Goal: Find contact information: Find contact information

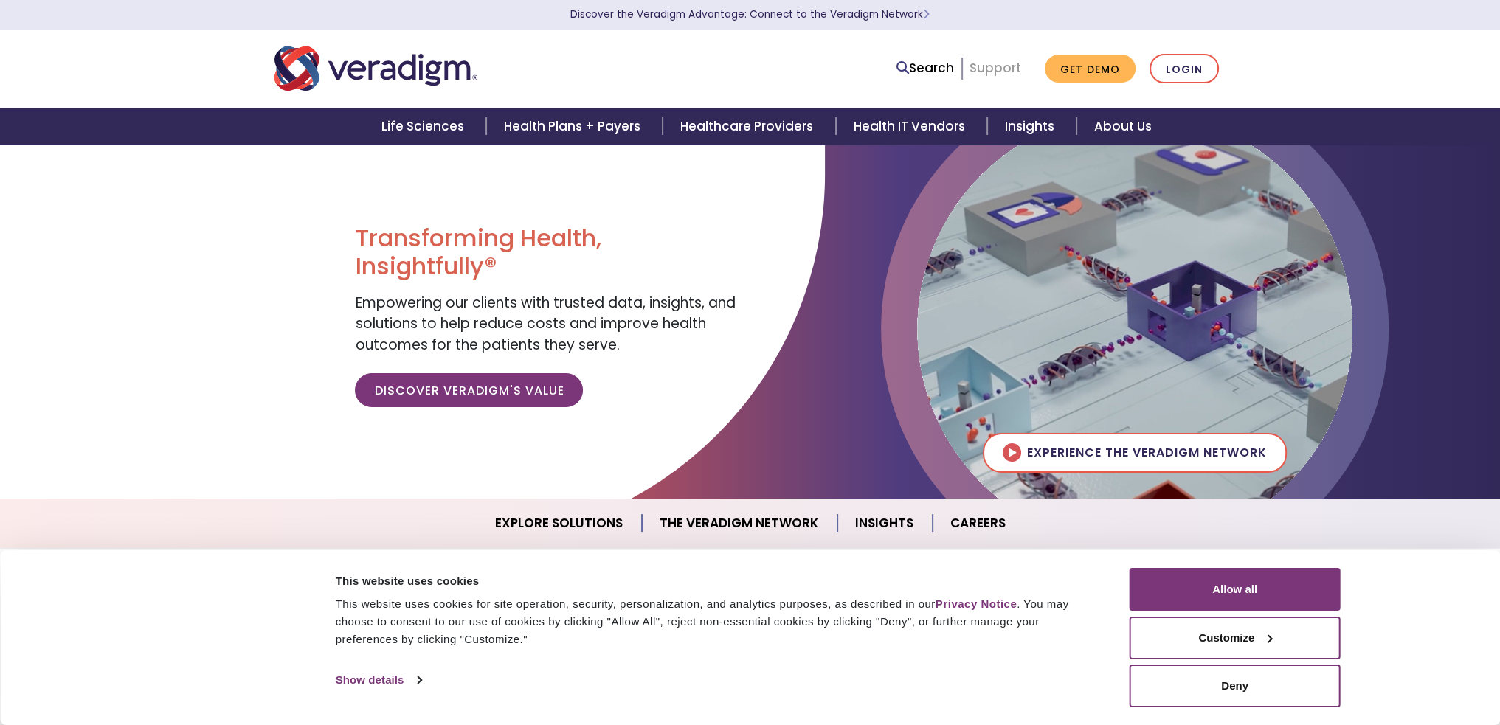
click at [1001, 70] on link "Support" at bounding box center [996, 68] width 52 height 18
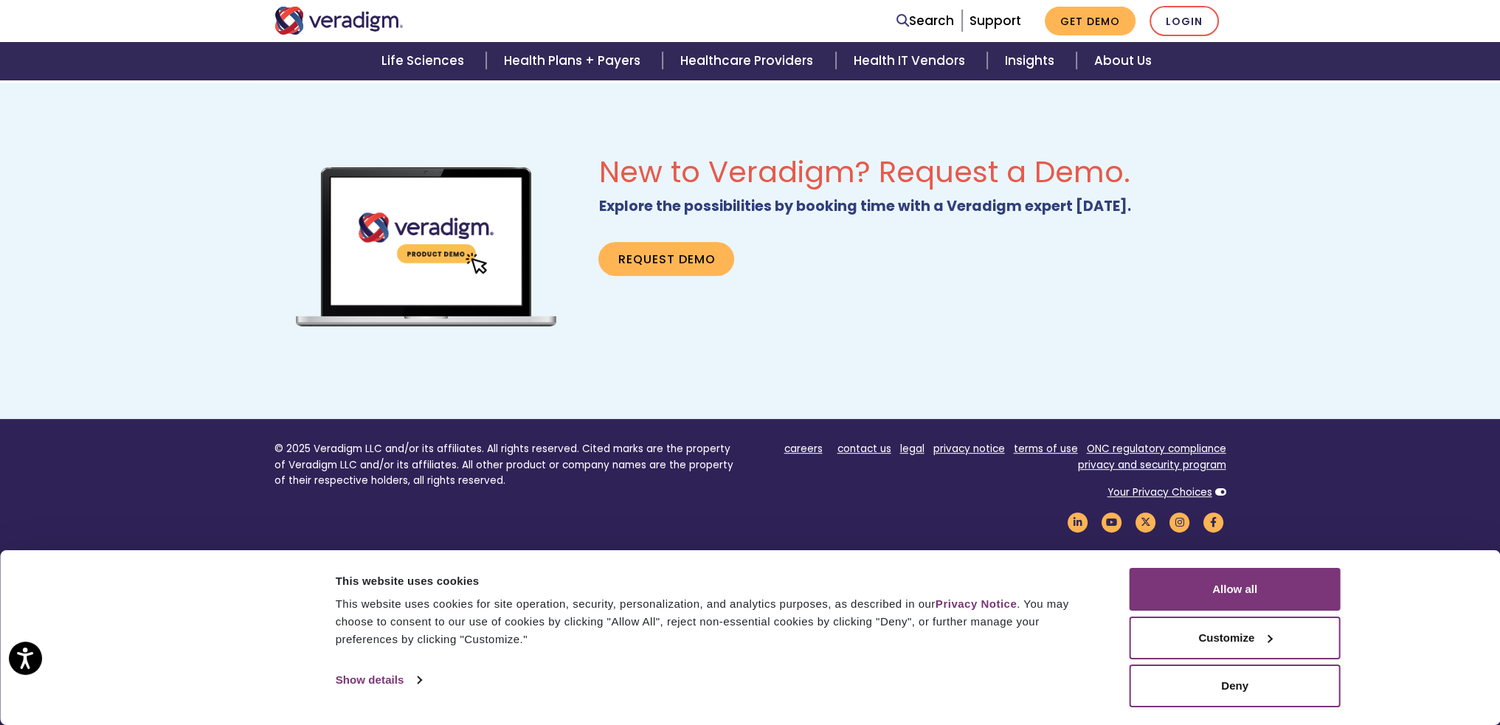
scroll to position [906, 0]
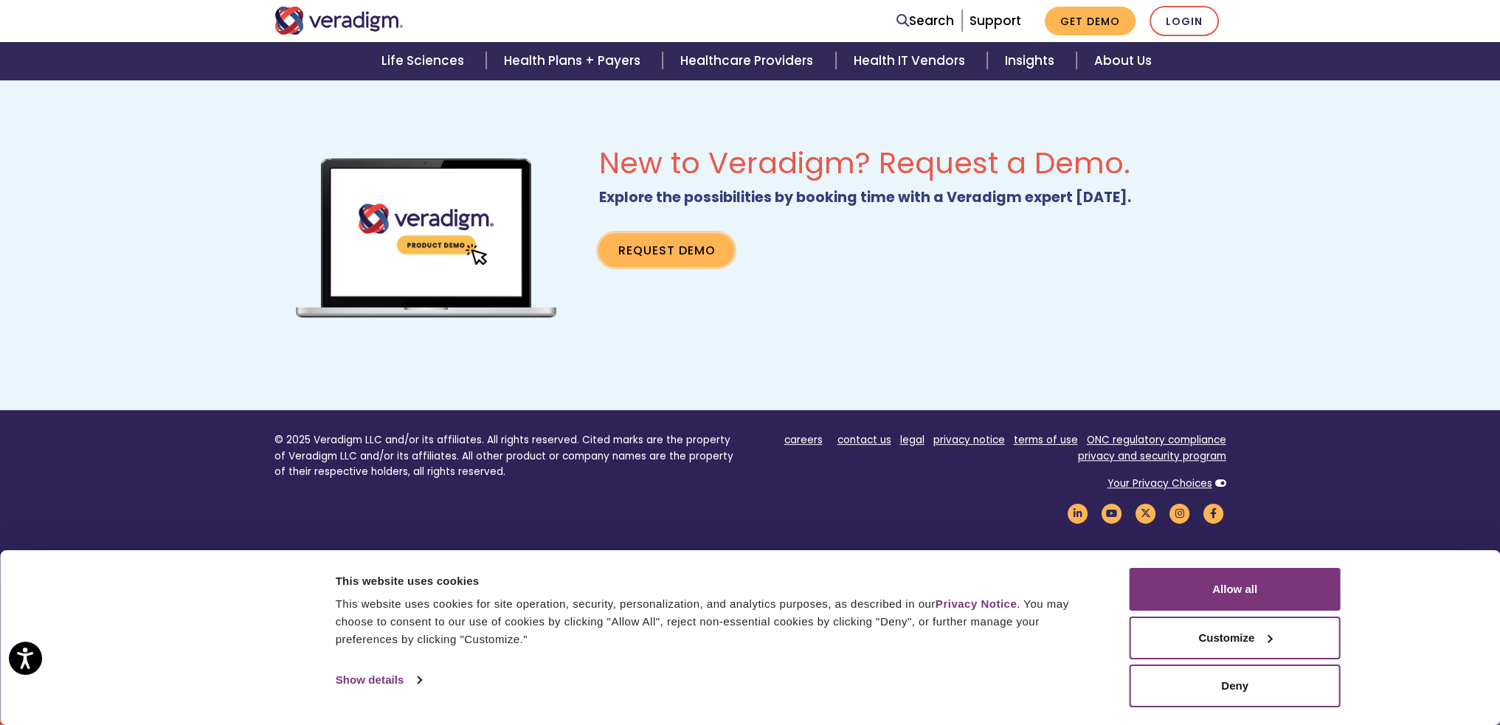
click at [664, 249] on link "Request Demo" at bounding box center [667, 250] width 136 height 34
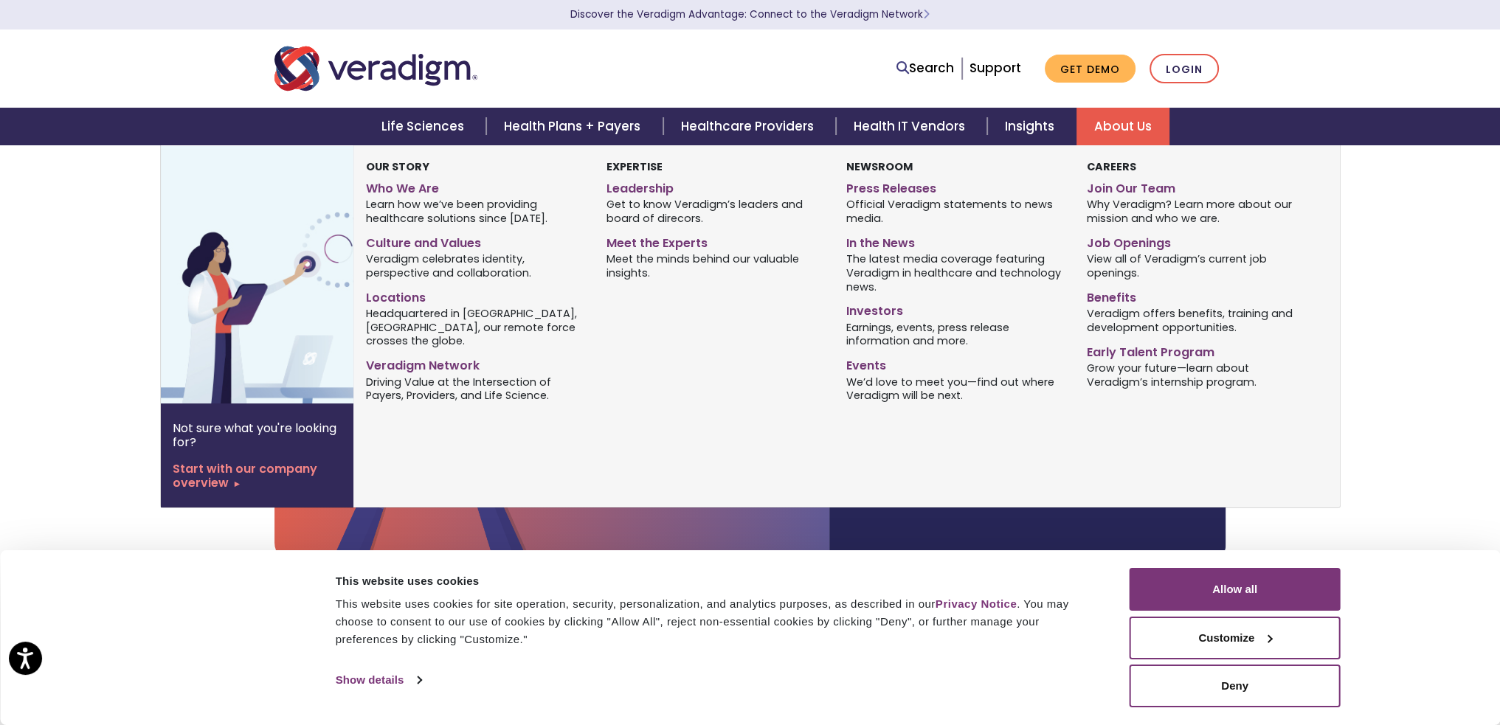
click at [1084, 120] on link "About Us" at bounding box center [1123, 127] width 93 height 38
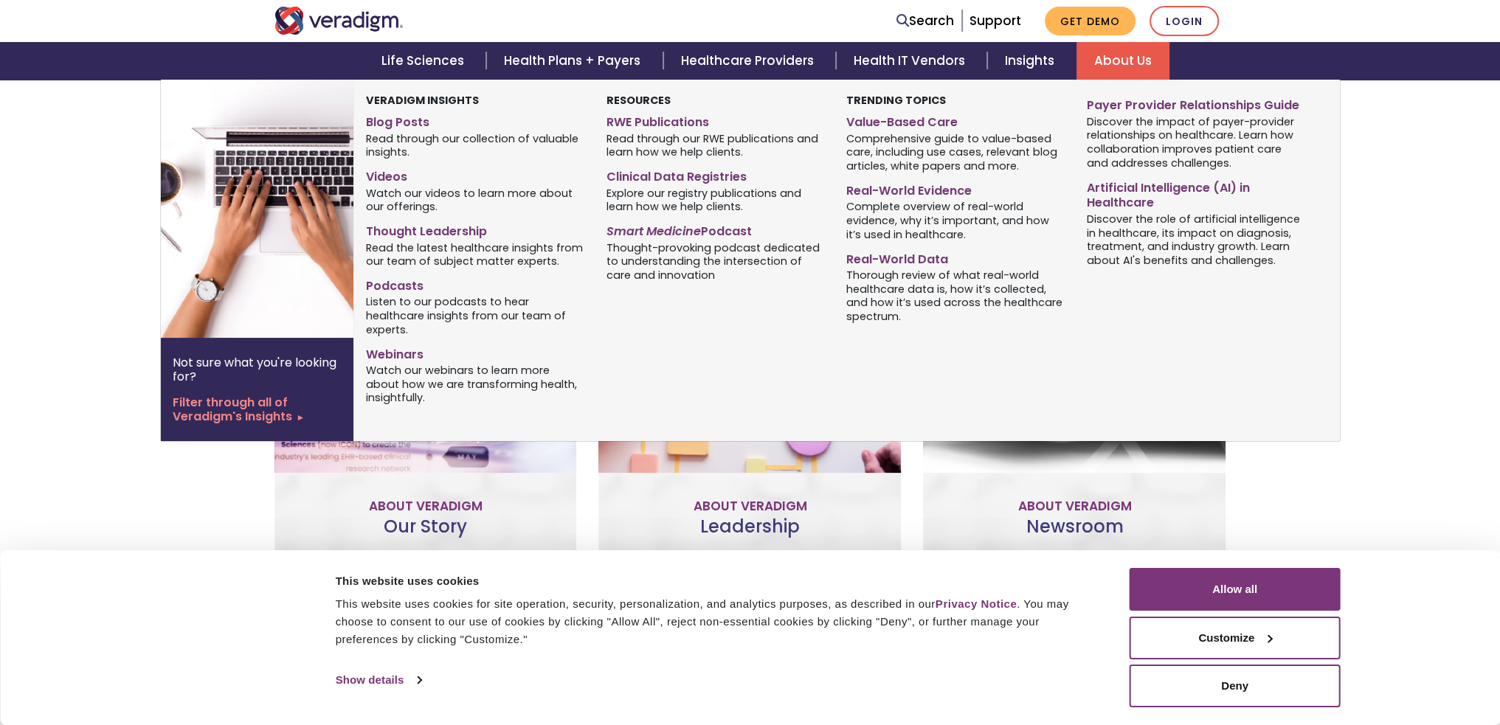
scroll to position [443, 0]
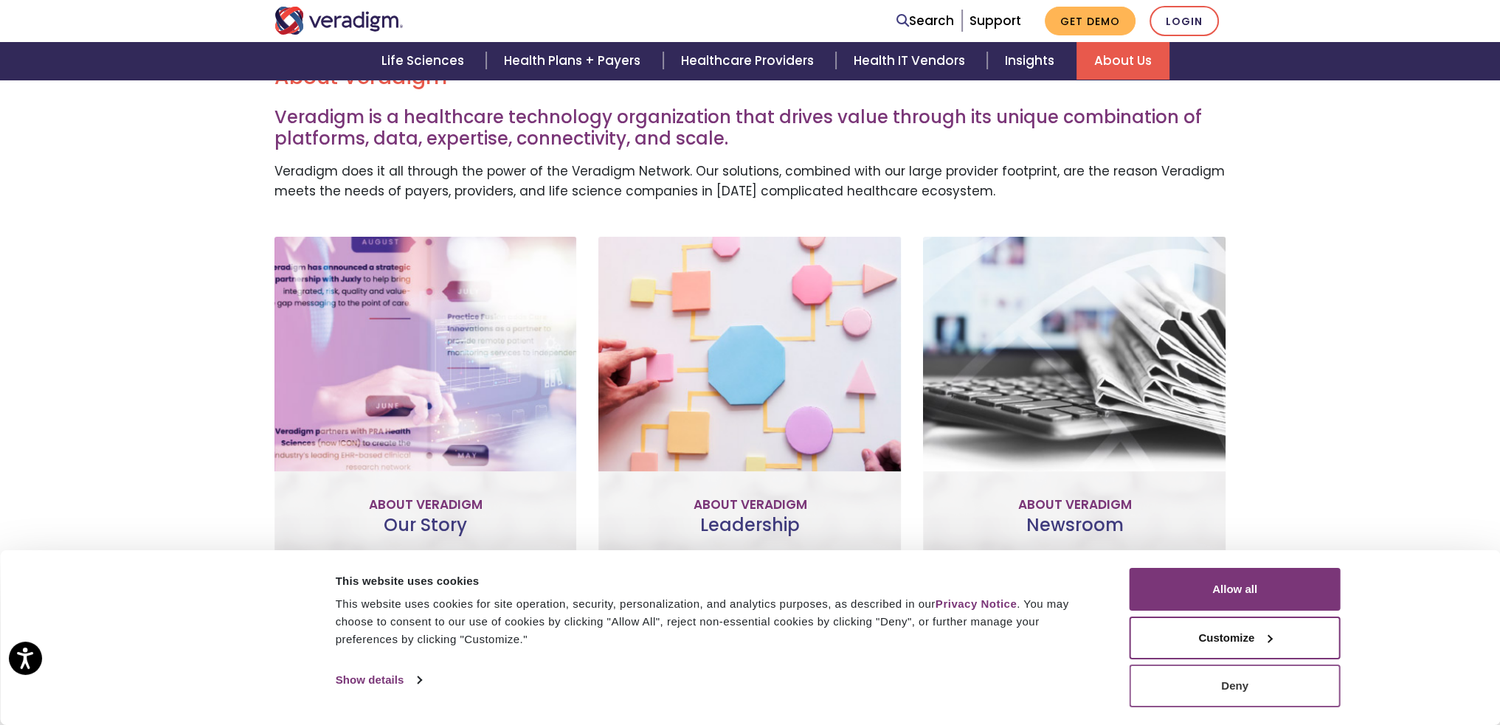
click at [1263, 685] on button "Deny" at bounding box center [1235, 686] width 211 height 43
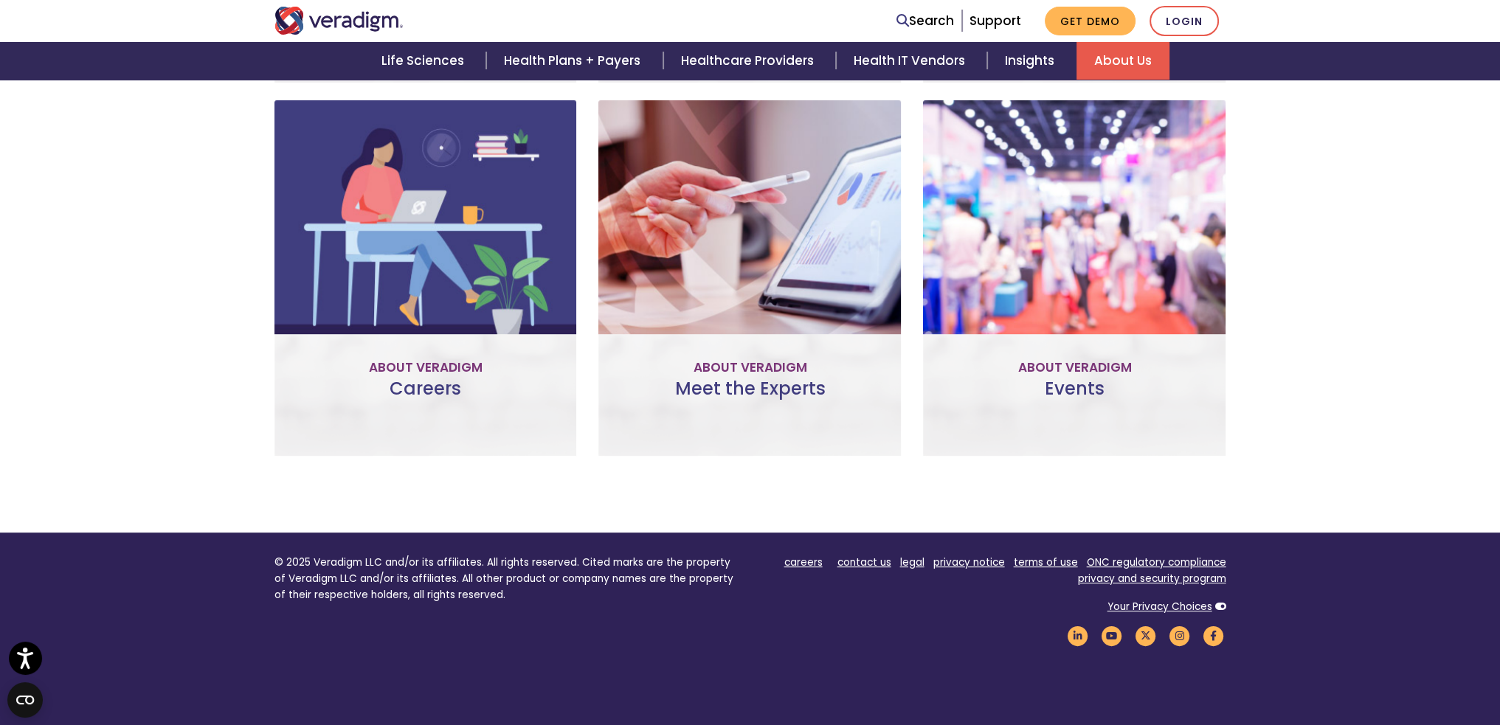
scroll to position [959, 0]
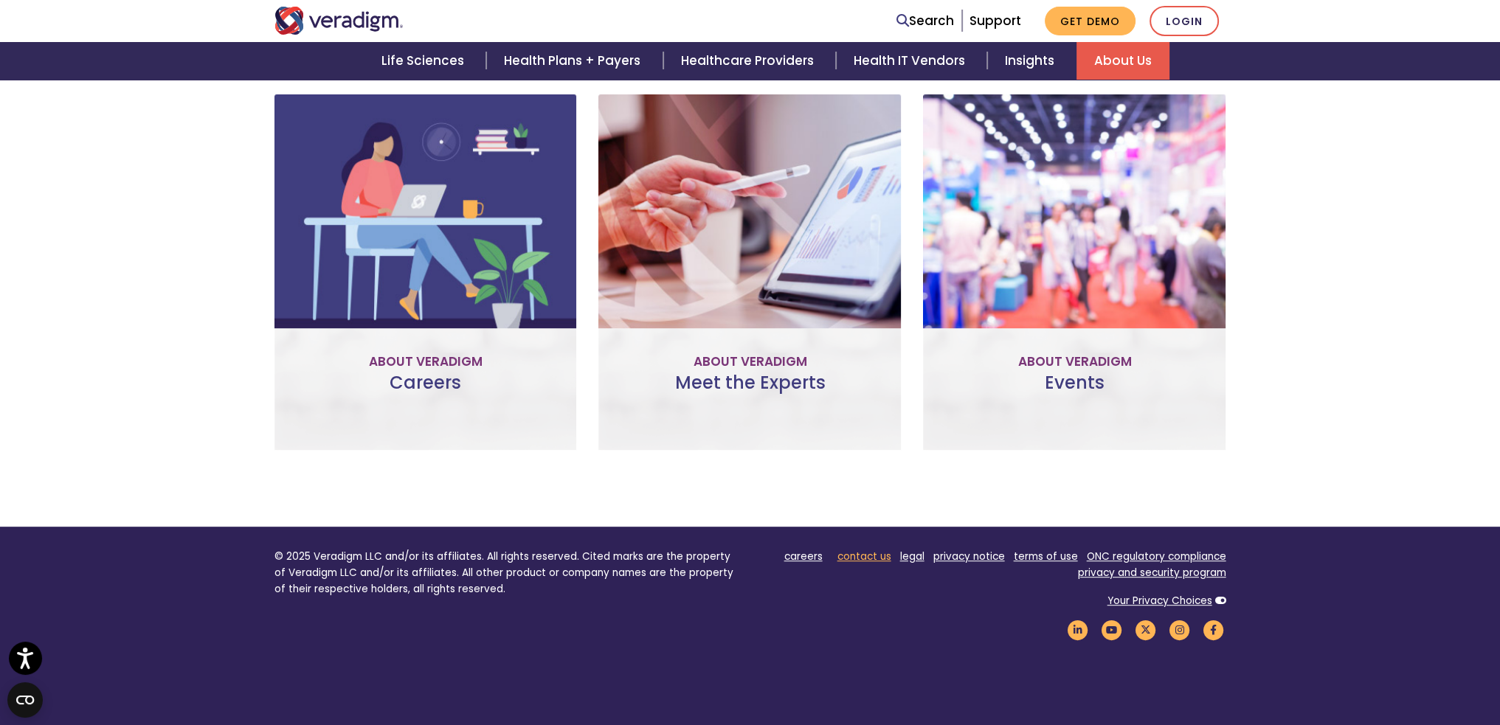
click at [852, 557] on link "contact us" at bounding box center [865, 557] width 54 height 14
